Goal: Information Seeking & Learning: Learn about a topic

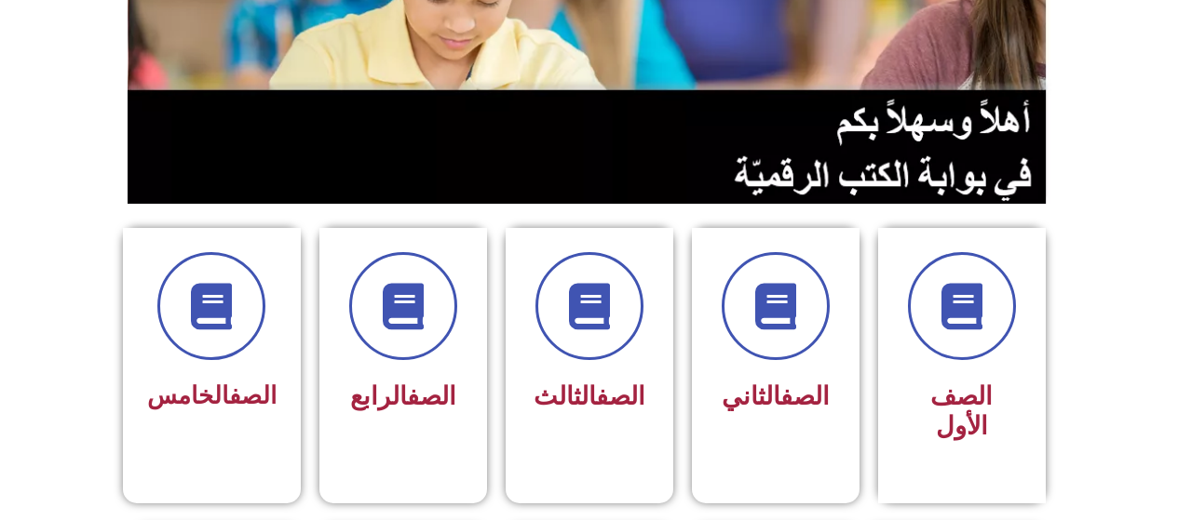
scroll to position [295, 0]
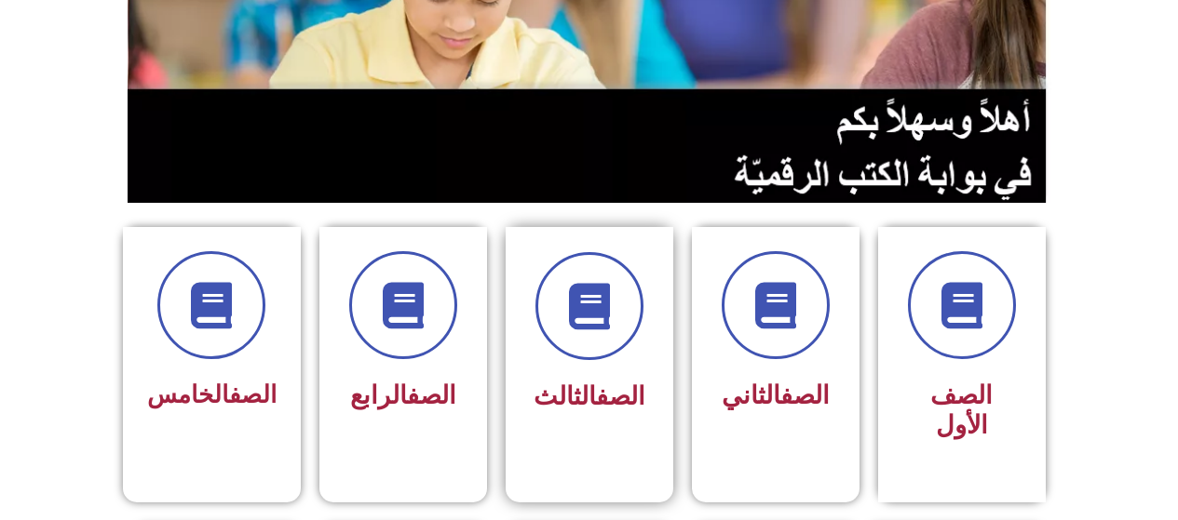
click at [566, 410] on span "الصف الثالث" at bounding box center [589, 397] width 112 height 30
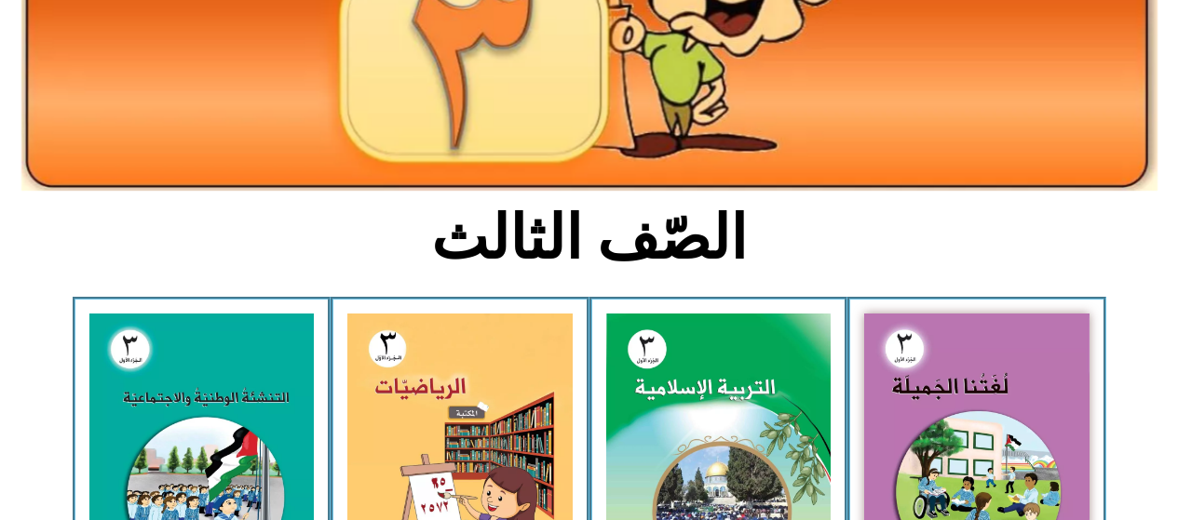
scroll to position [284, 0]
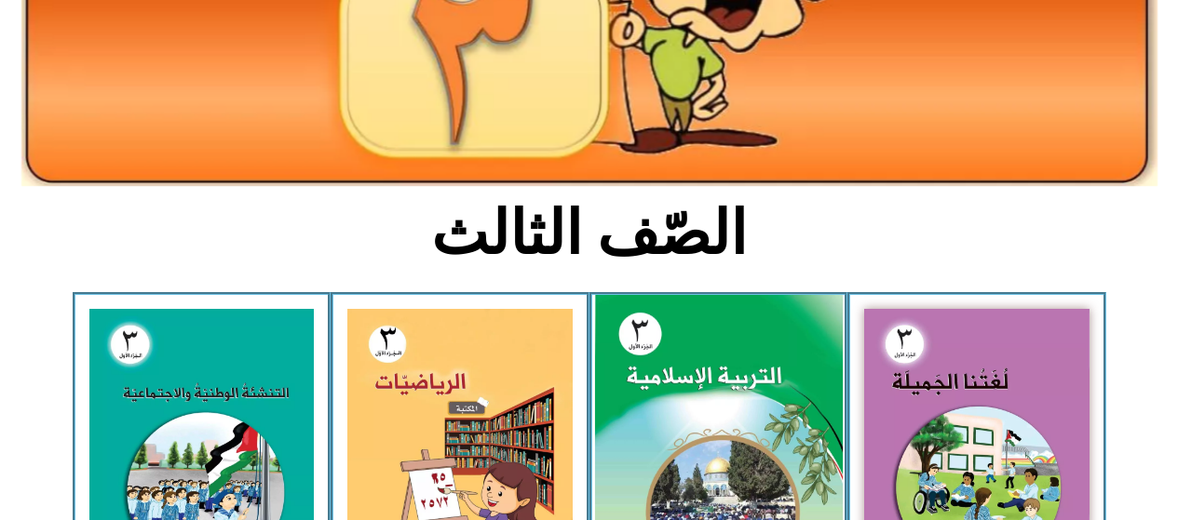
click at [671, 369] on img at bounding box center [718, 449] width 248 height 308
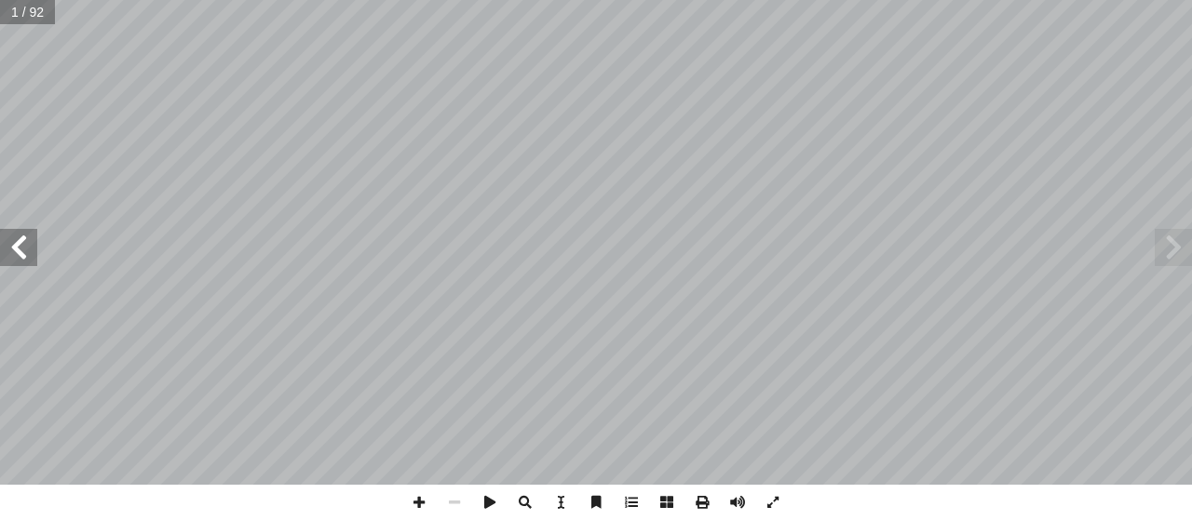
click at [21, 249] on span at bounding box center [18, 247] width 37 height 37
click at [19, 249] on span at bounding box center [18, 247] width 37 height 37
click at [14, 254] on span at bounding box center [18, 247] width 37 height 37
click at [15, 250] on span at bounding box center [18, 247] width 37 height 37
click at [25, 248] on span at bounding box center [18, 247] width 37 height 37
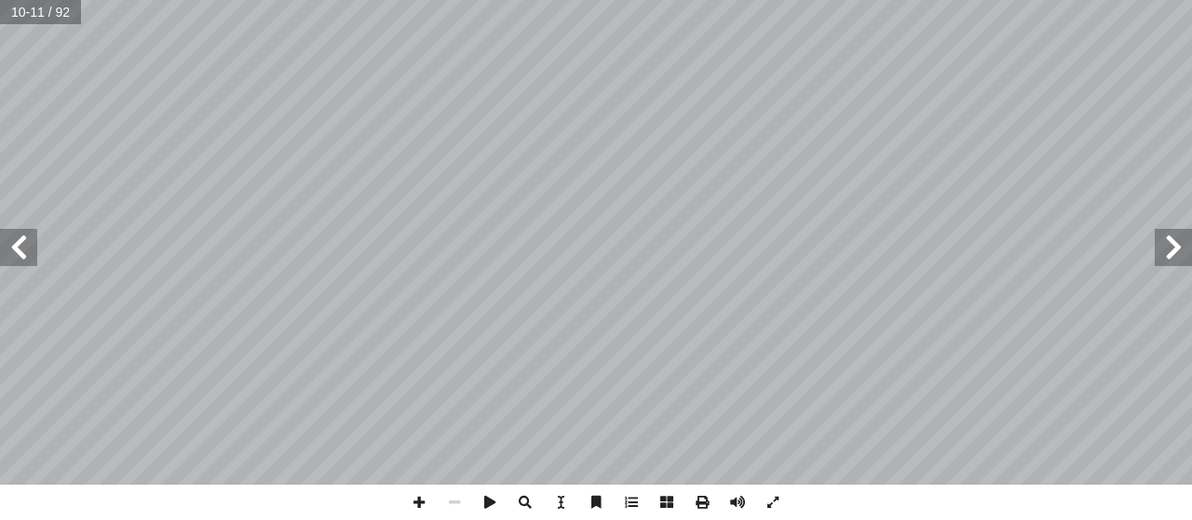
click at [17, 239] on span at bounding box center [18, 247] width 37 height 37
